Goal: Information Seeking & Learning: Learn about a topic

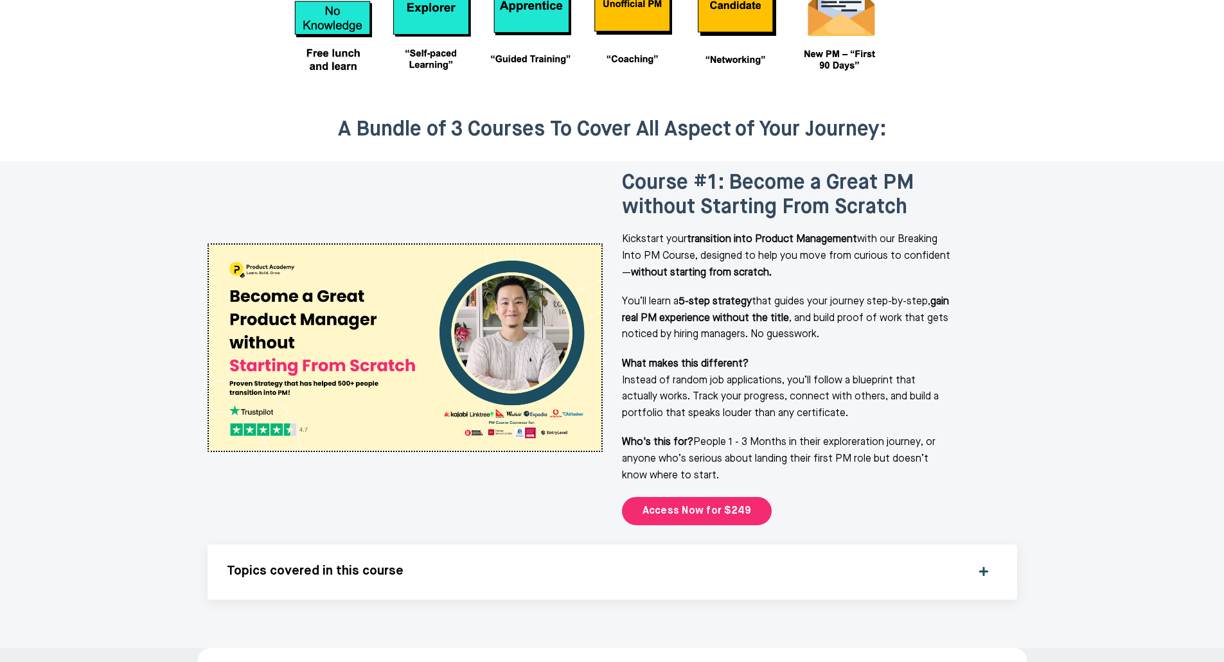
scroll to position [1522, 0]
click at [983, 563] on div "Topics covered in this course" at bounding box center [612, 571] width 771 height 17
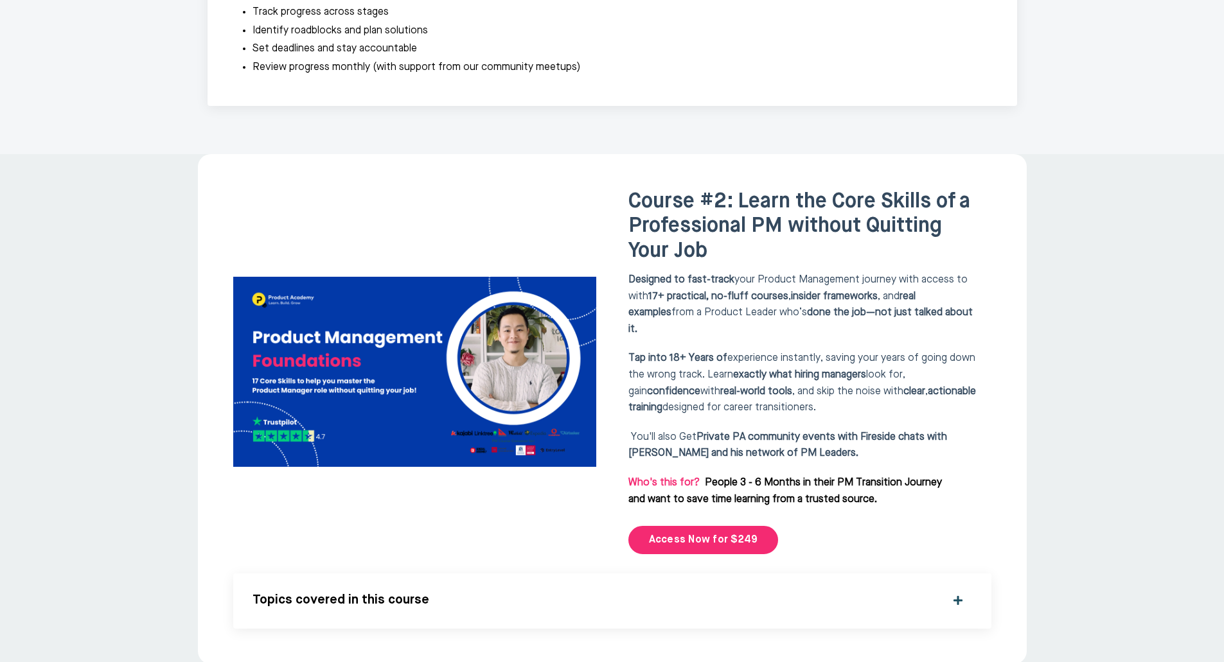
scroll to position [3128, 0]
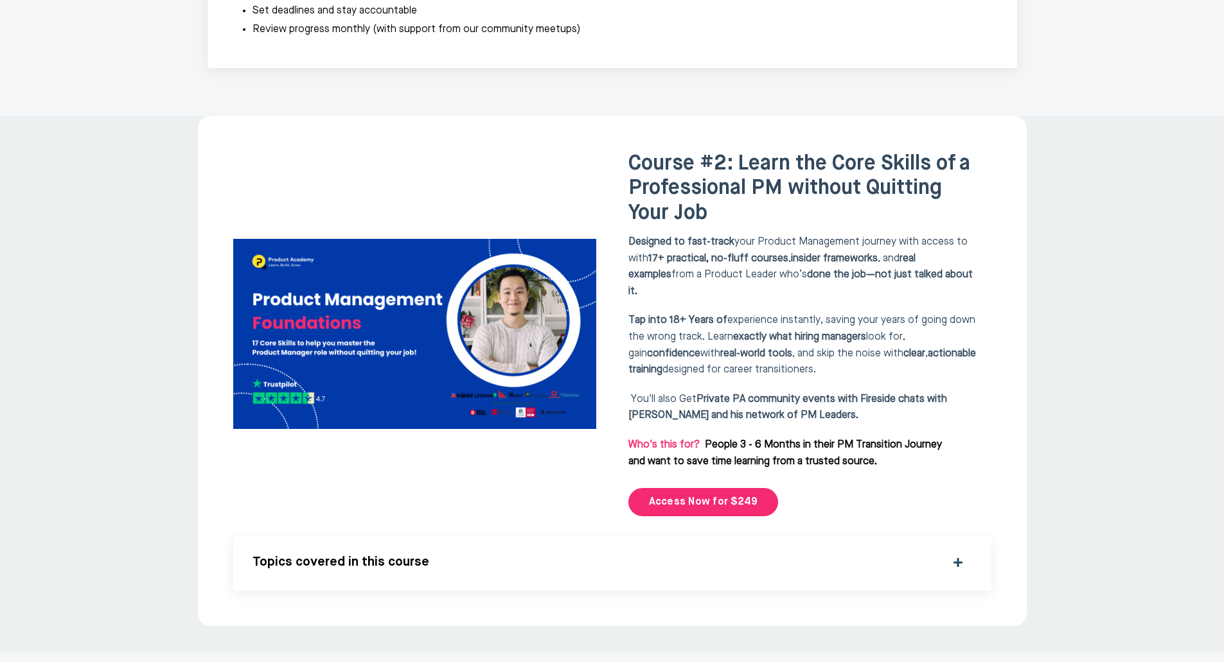
click at [957, 555] on div "Topics covered in this course" at bounding box center [611, 563] width 719 height 17
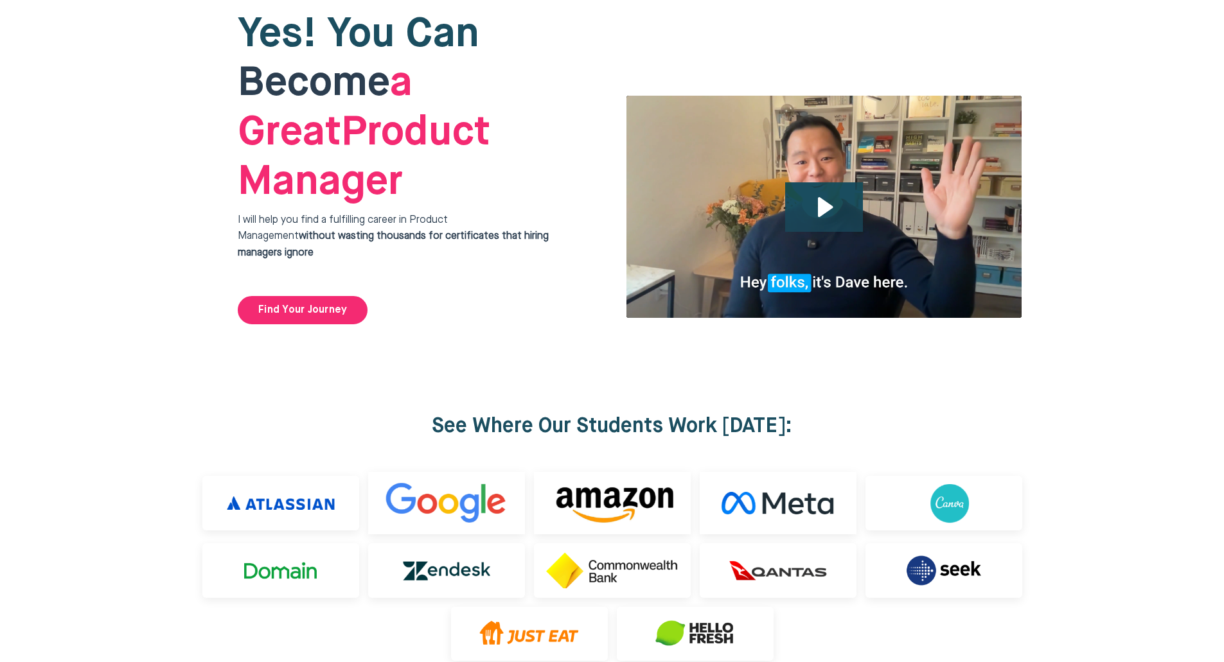
scroll to position [0, 0]
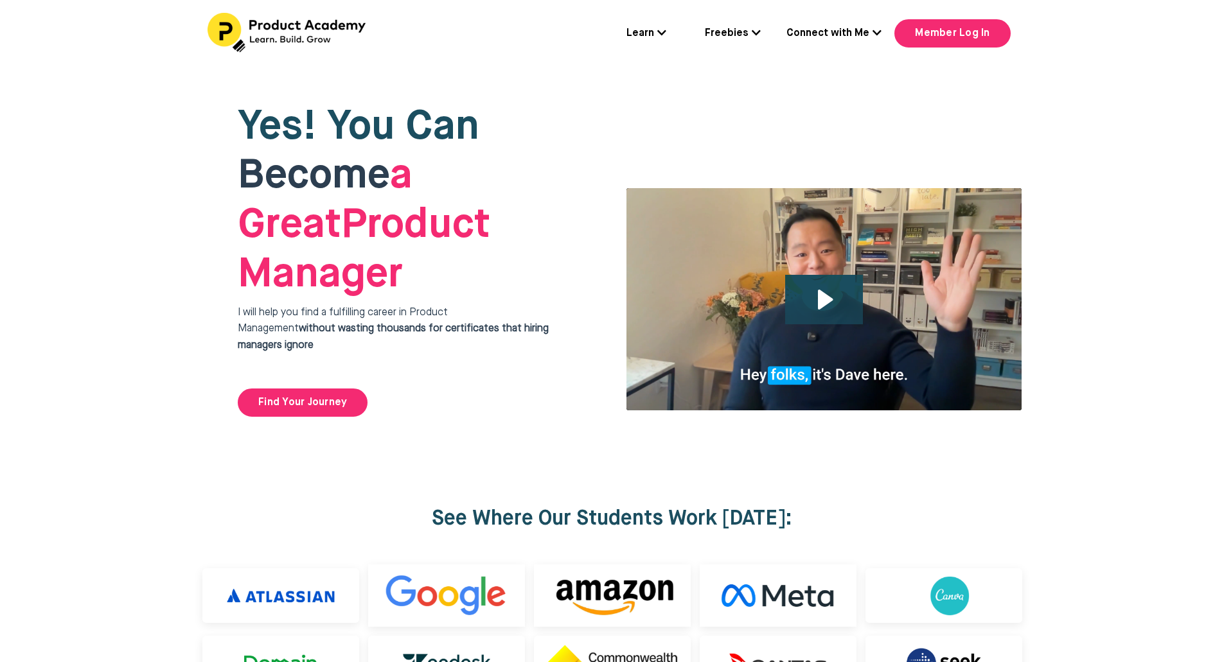
click at [666, 36] on icon at bounding box center [661, 33] width 9 height 10
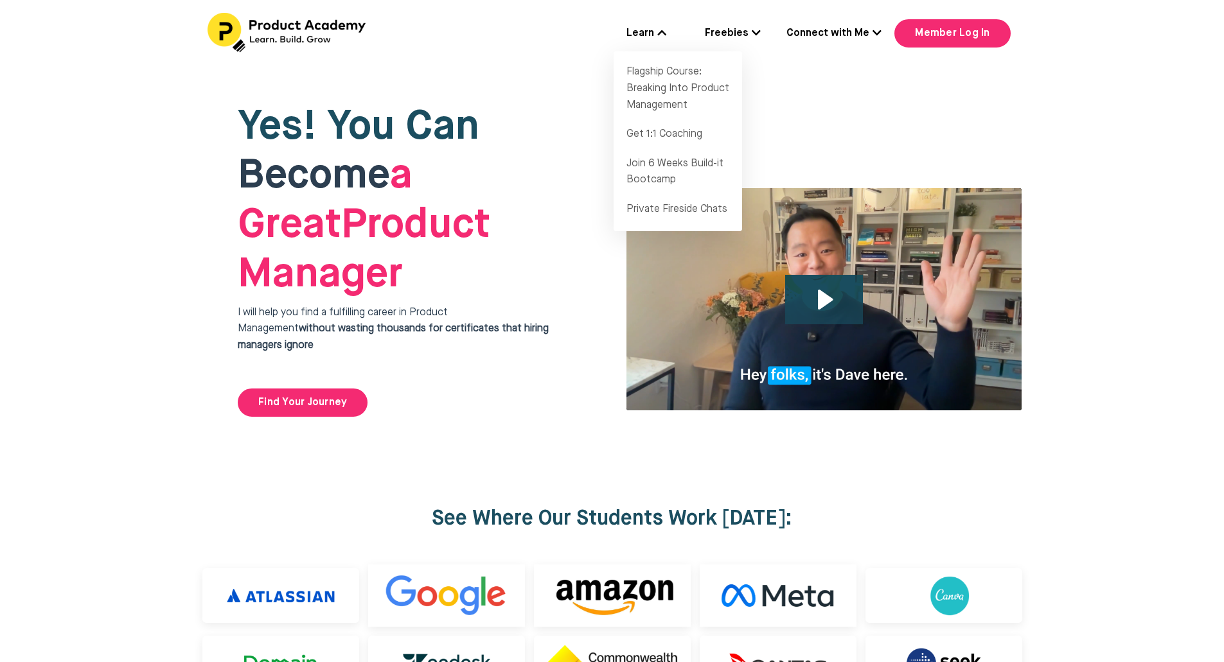
click at [760, 33] on icon at bounding box center [755, 33] width 9 height 10
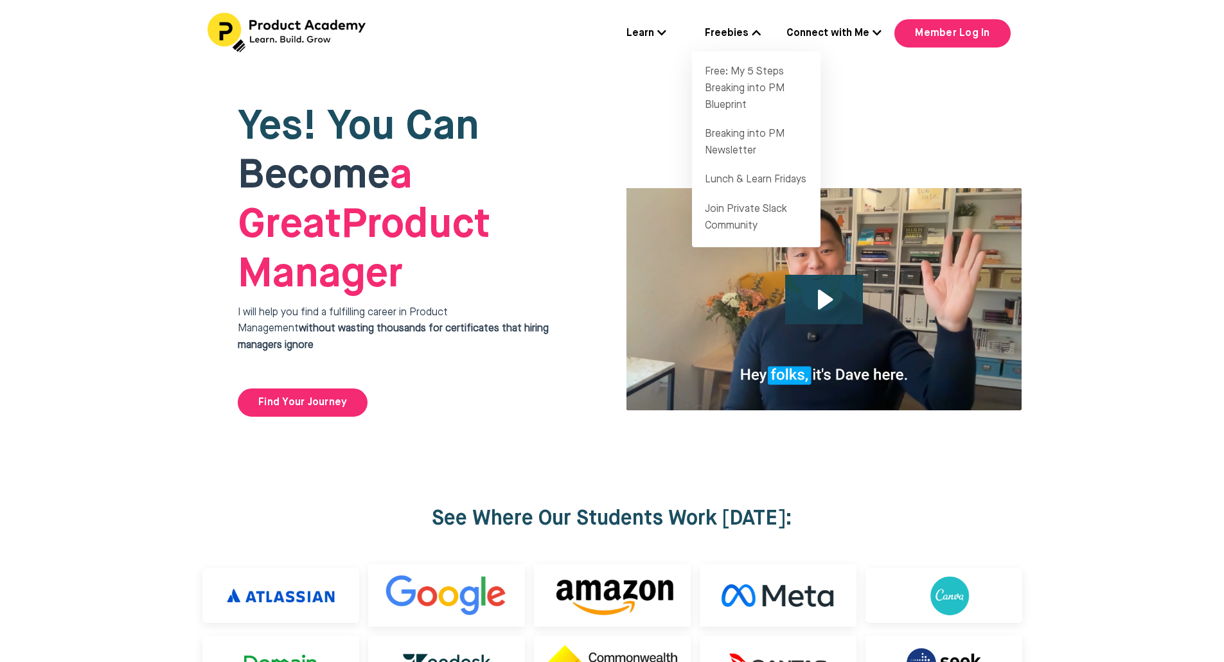
click at [881, 37] on icon at bounding box center [876, 33] width 9 height 10
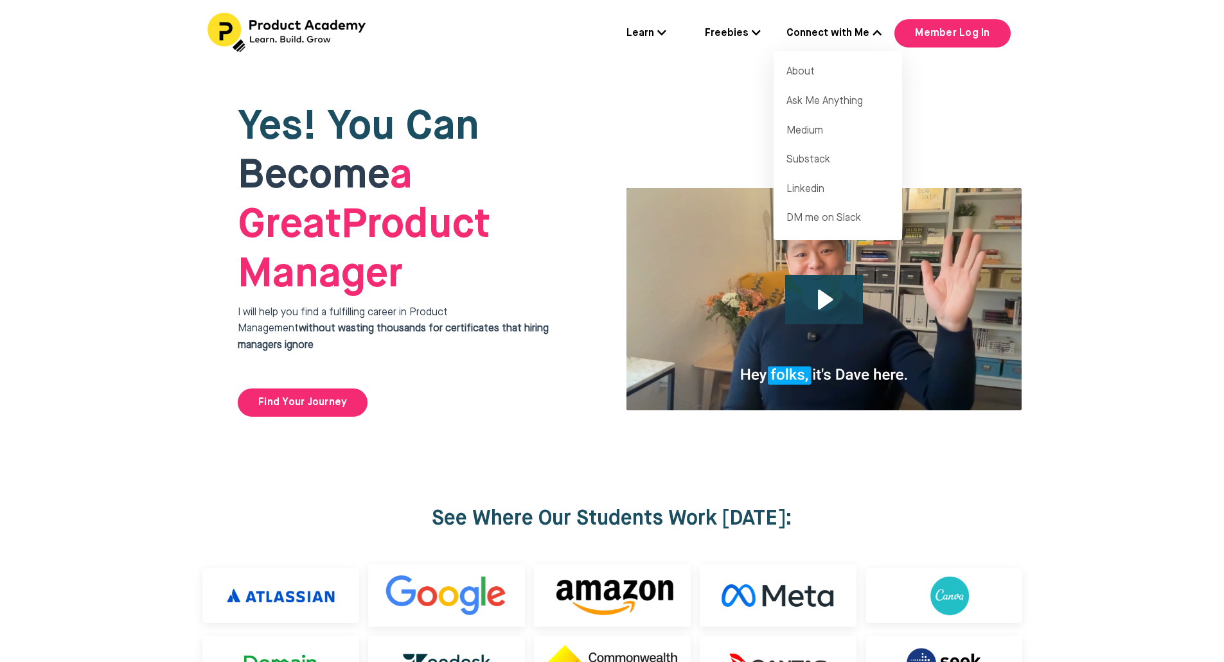
click at [760, 31] on icon at bounding box center [755, 33] width 9 height 10
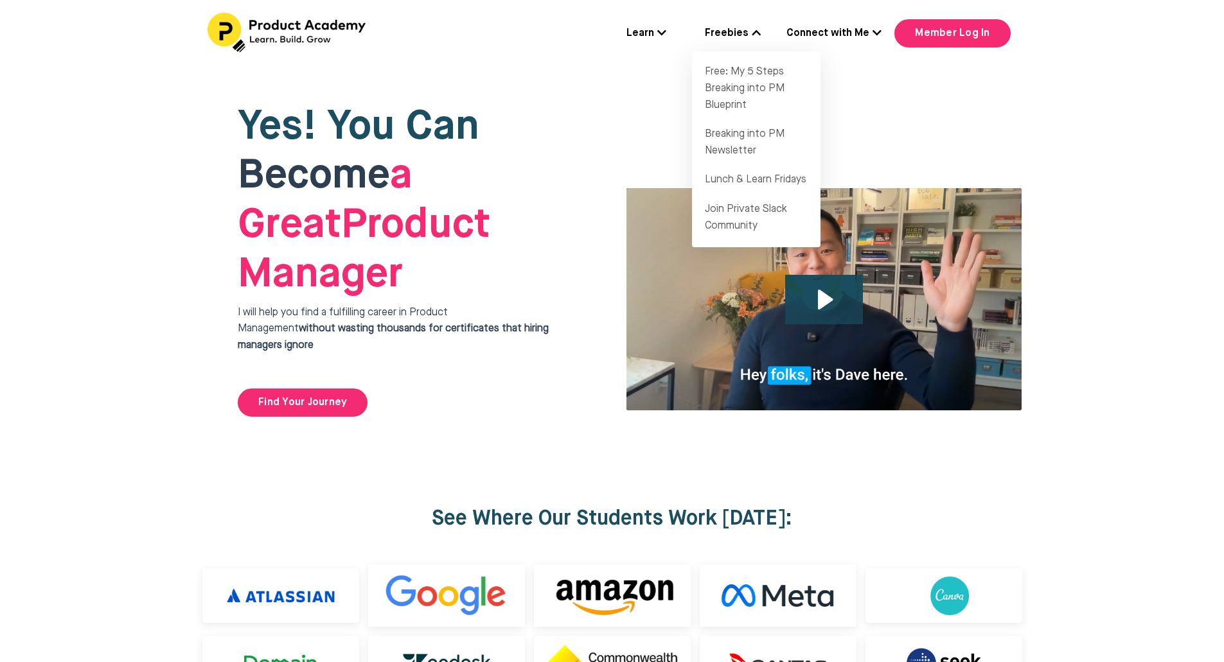
click at [666, 35] on icon at bounding box center [661, 33] width 9 height 10
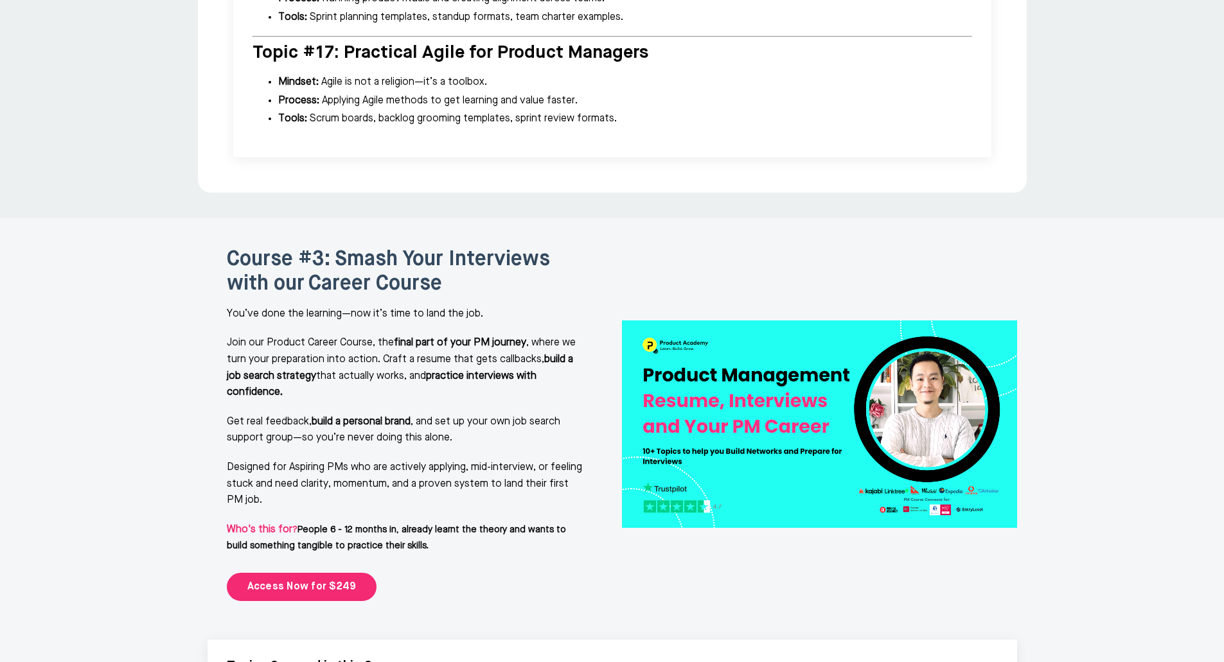
scroll to position [5395, 0]
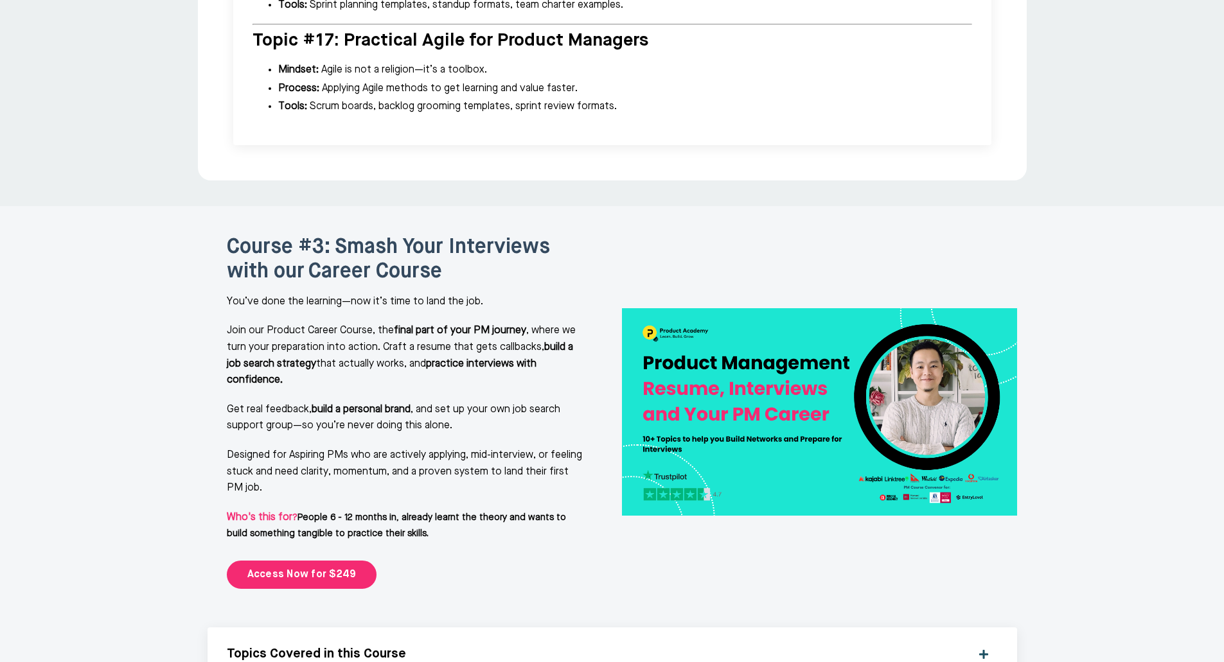
click at [983, 647] on div "Topics Covered in this Course" at bounding box center [612, 655] width 771 height 17
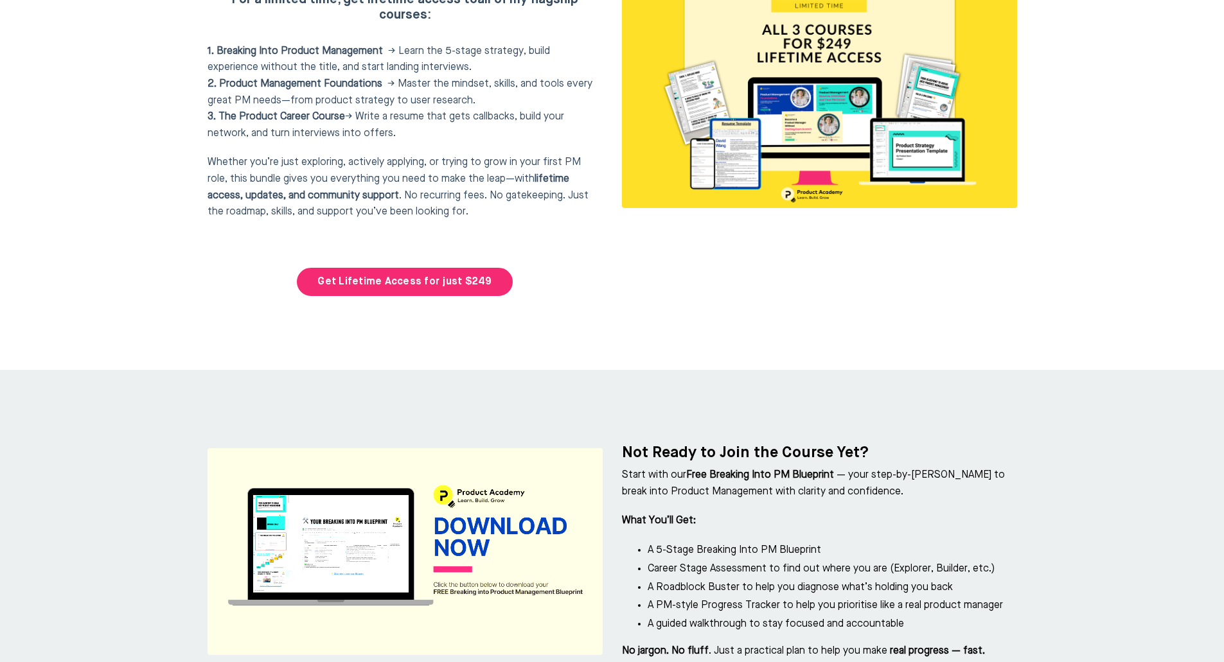
scroll to position [9438, 0]
